Goal: Information Seeking & Learning: Understand process/instructions

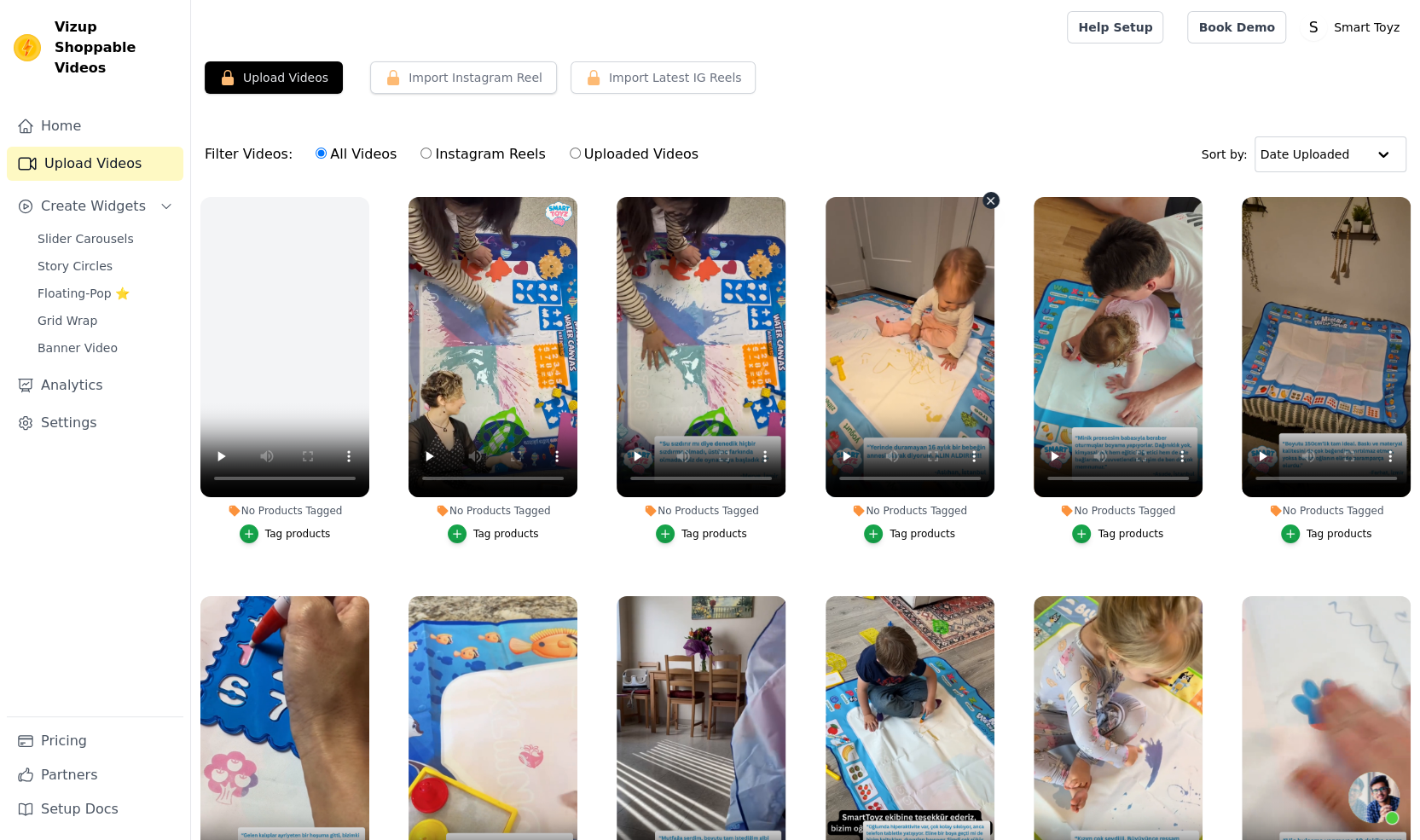
scroll to position [45, 0]
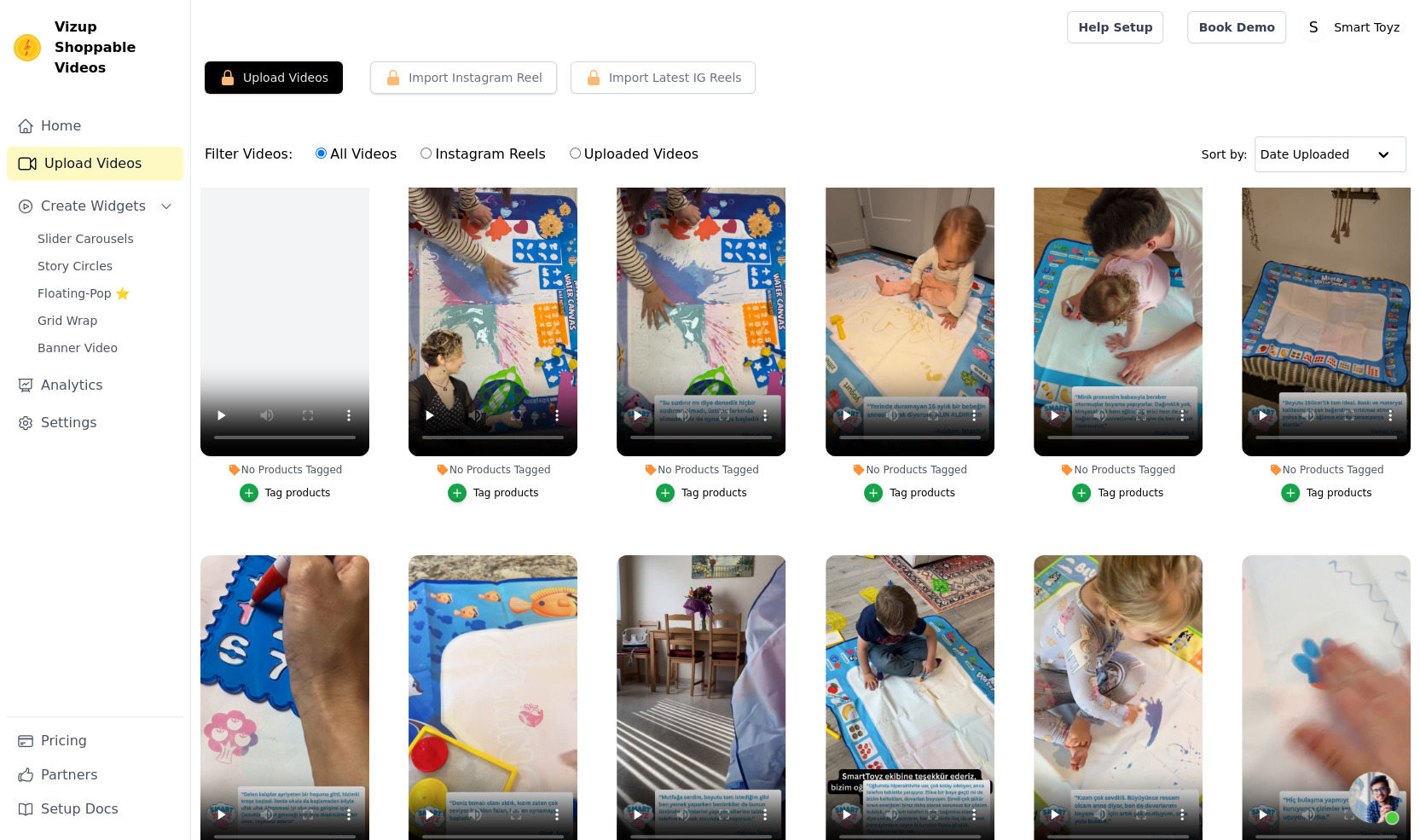
click at [361, 185] on div "Filter Videos: All Videos Instagram Reels Uploaded Videos Sort by: Date Uploaded" at bounding box center [806, 155] width 1229 height 67
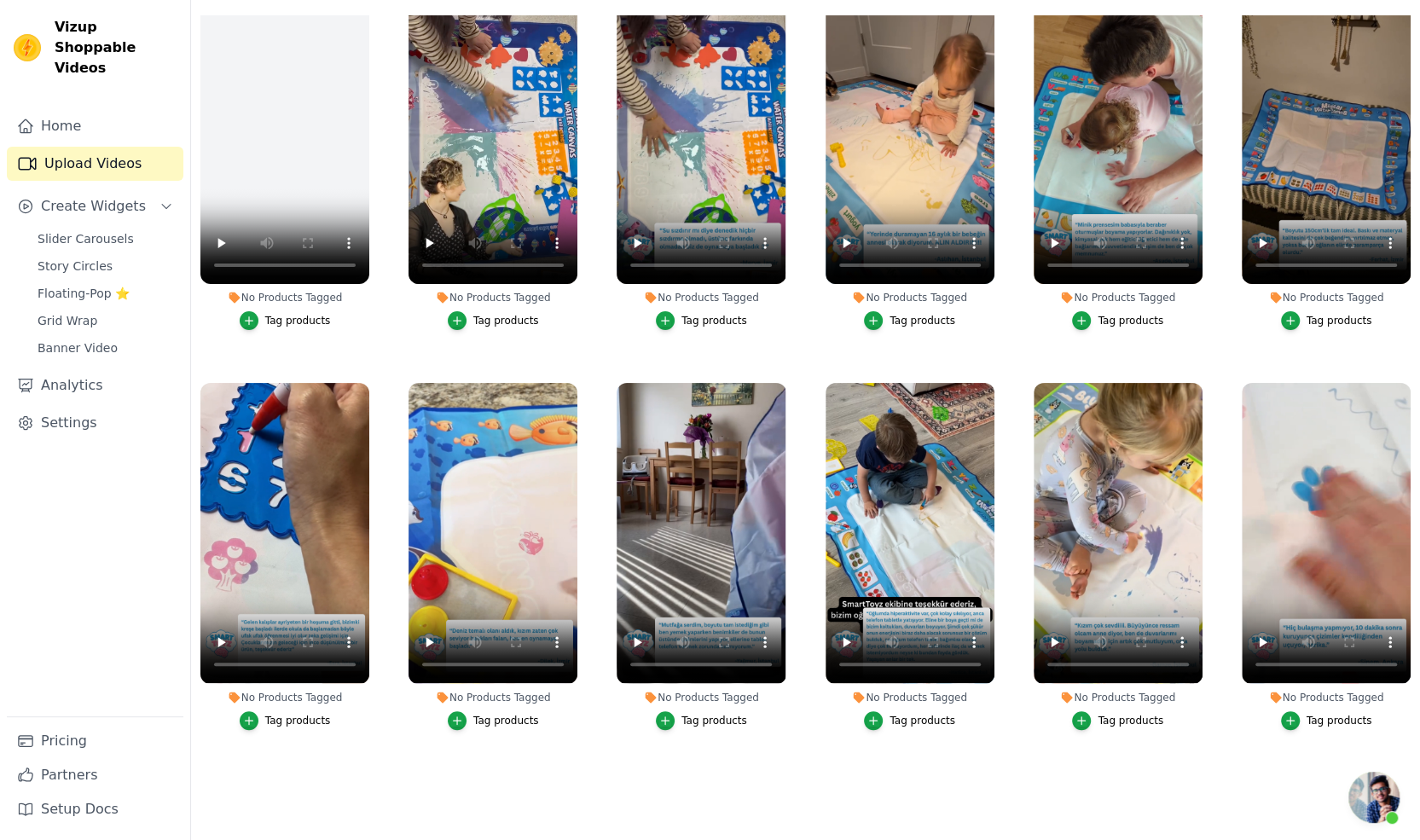
scroll to position [0, 0]
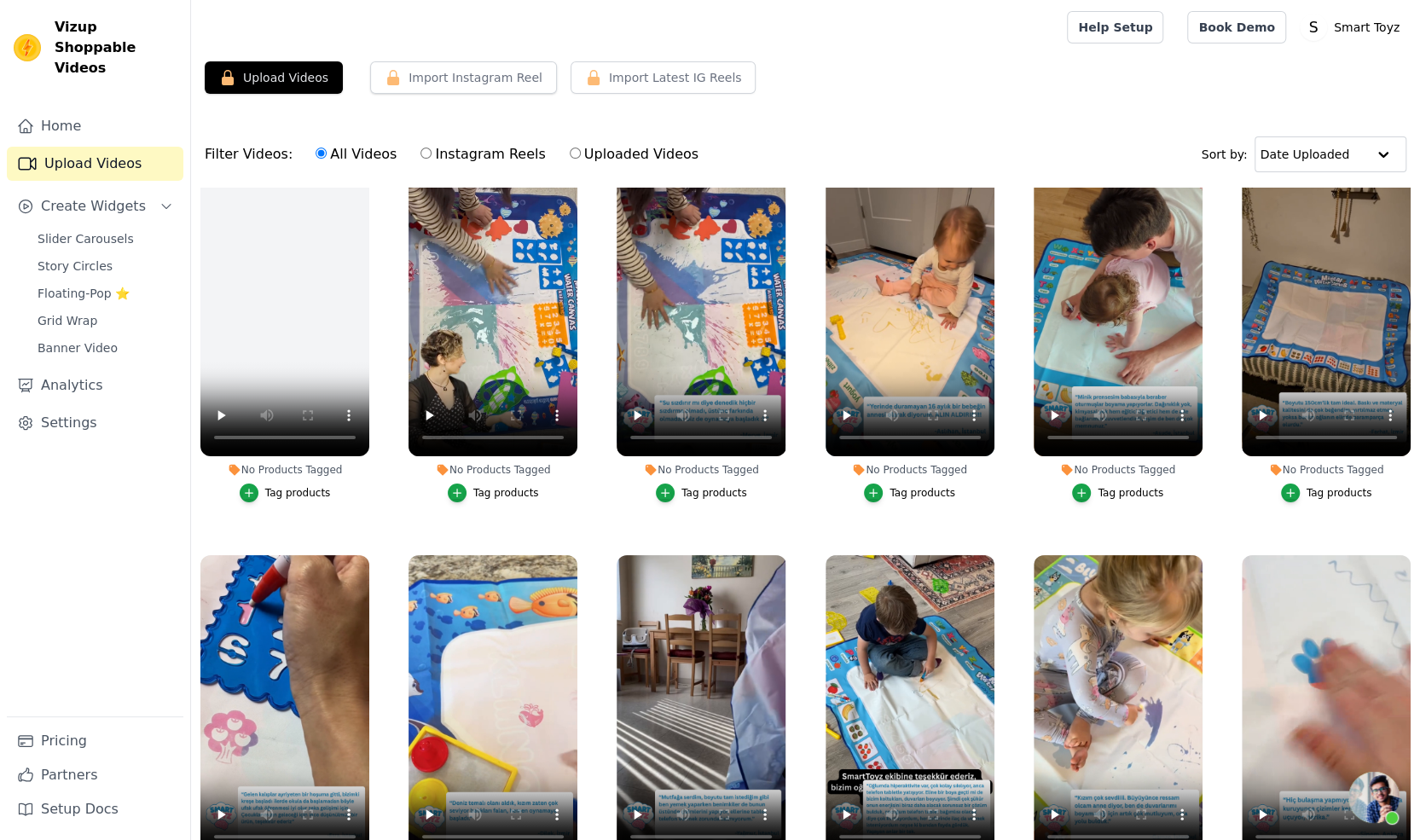
click at [804, 69] on div "Upload Videos Import Instagram Reel Set Instagram Username Import Latest IG Ree…" at bounding box center [806, 84] width 1229 height 46
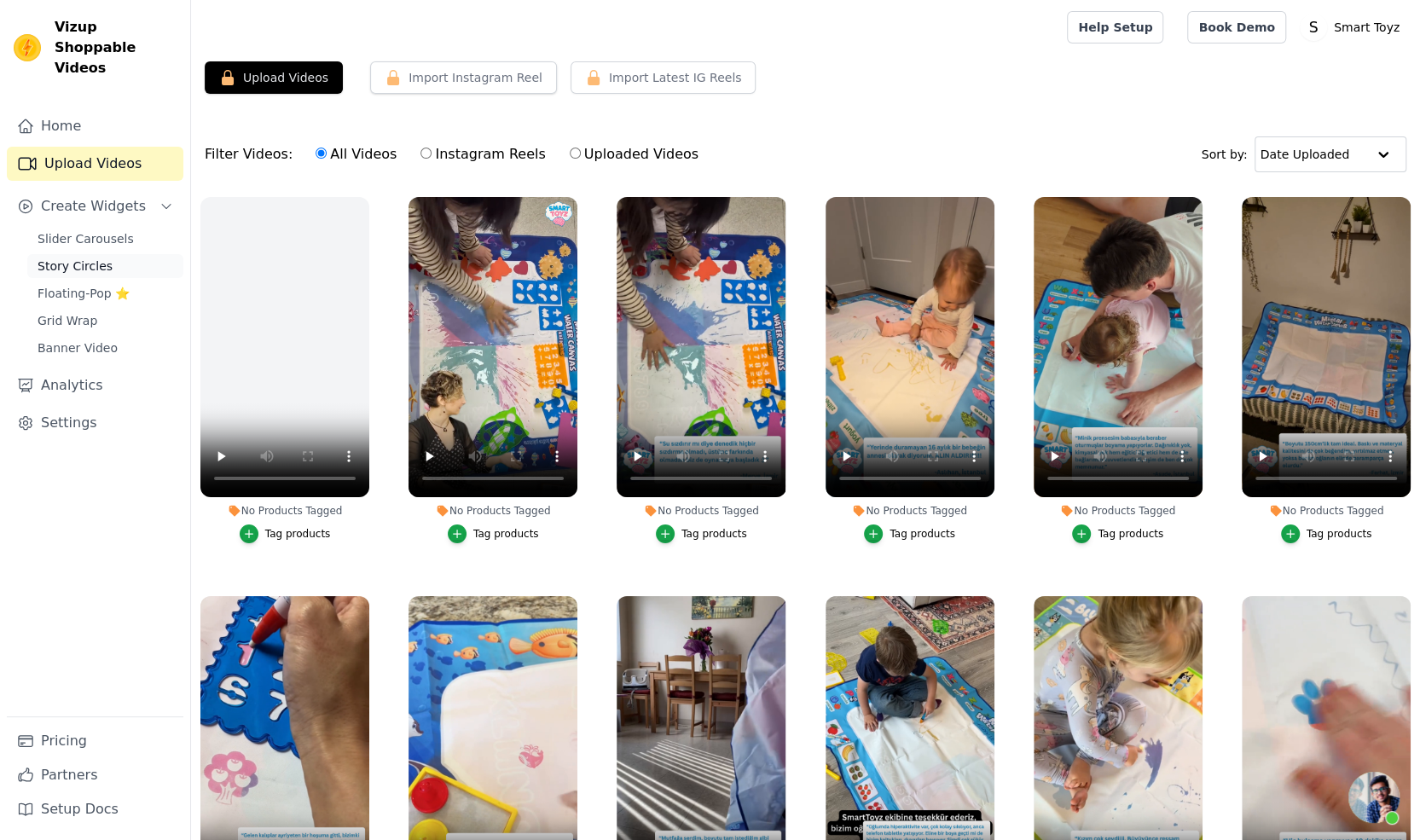
click at [87, 258] on span "Story Circles" at bounding box center [74, 266] width 75 height 17
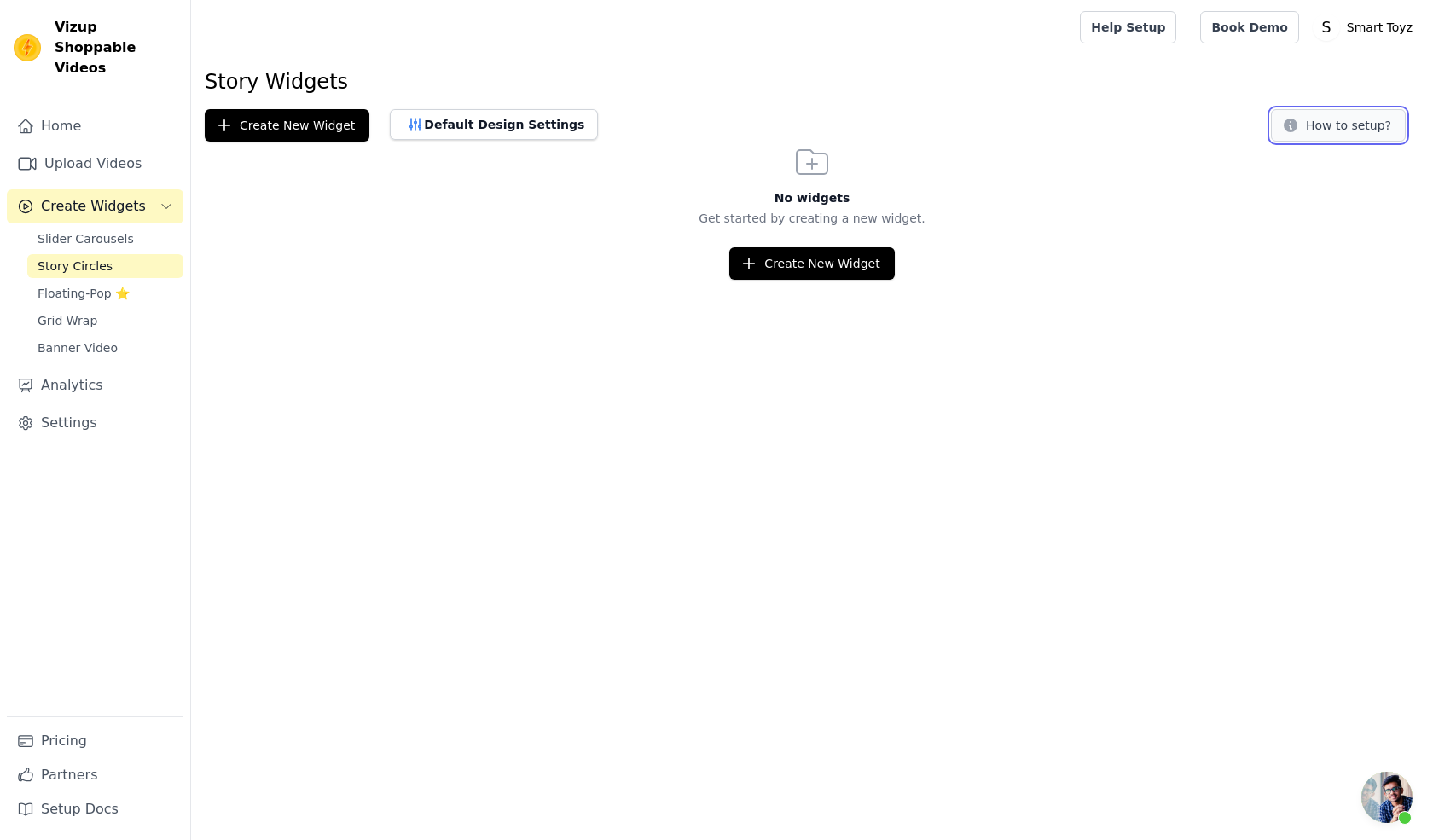
click at [1335, 136] on button "How to setup?" at bounding box center [1337, 125] width 135 height 32
click at [89, 312] on span "Grid Wrap" at bounding box center [67, 320] width 59 height 17
click at [1297, 125] on icon at bounding box center [1290, 125] width 14 height 14
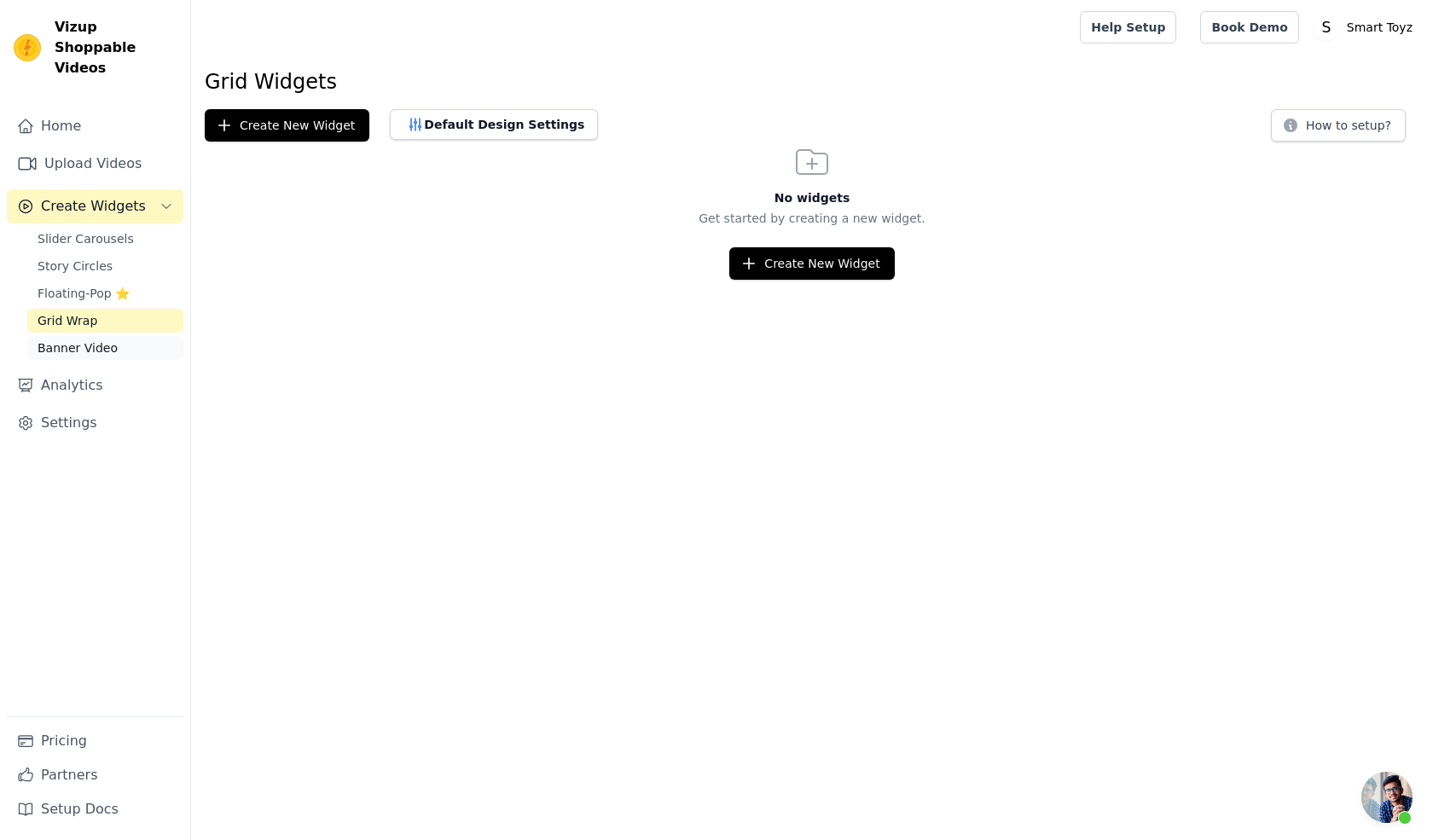
click at [105, 340] on span "Banner Video" at bounding box center [77, 348] width 80 height 17
click at [1333, 134] on button "How to setup?" at bounding box center [1337, 125] width 135 height 32
